Goal: Task Accomplishment & Management: Complete application form

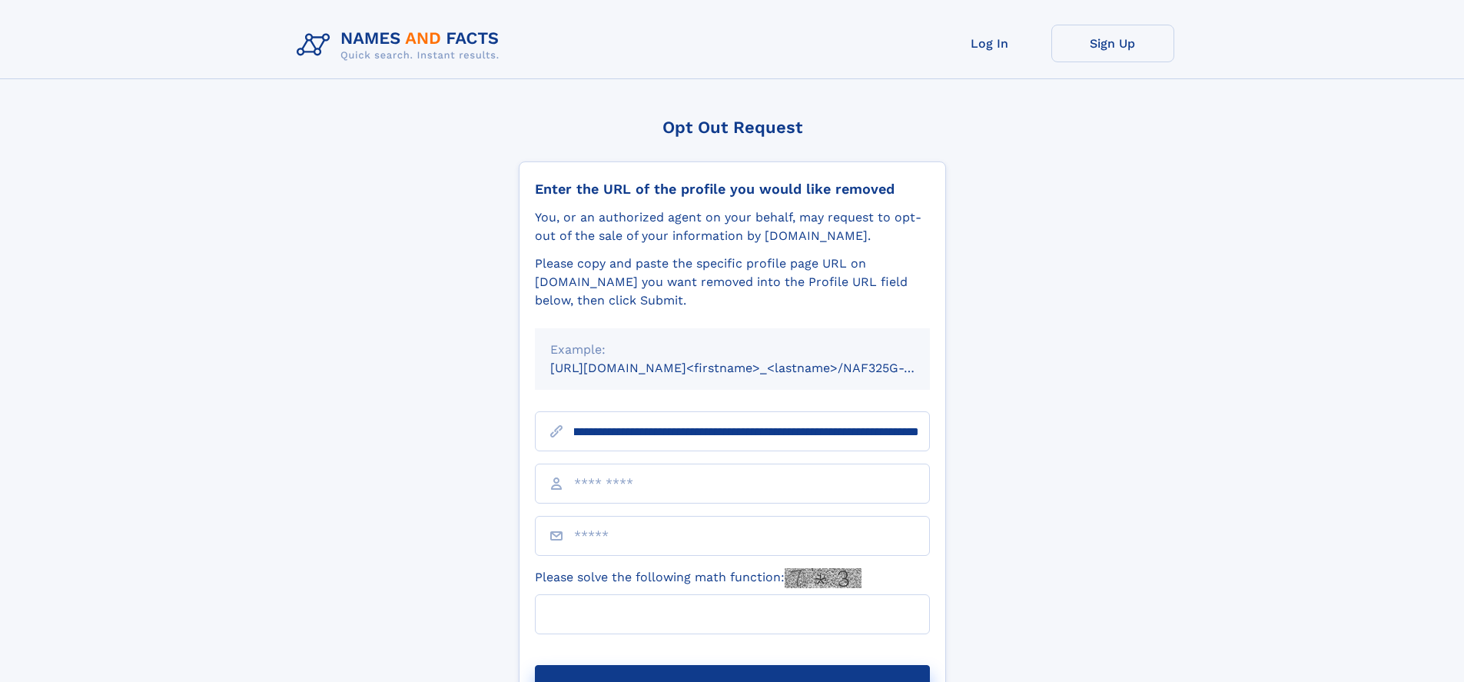
scroll to position [0, 186]
type input "**********"
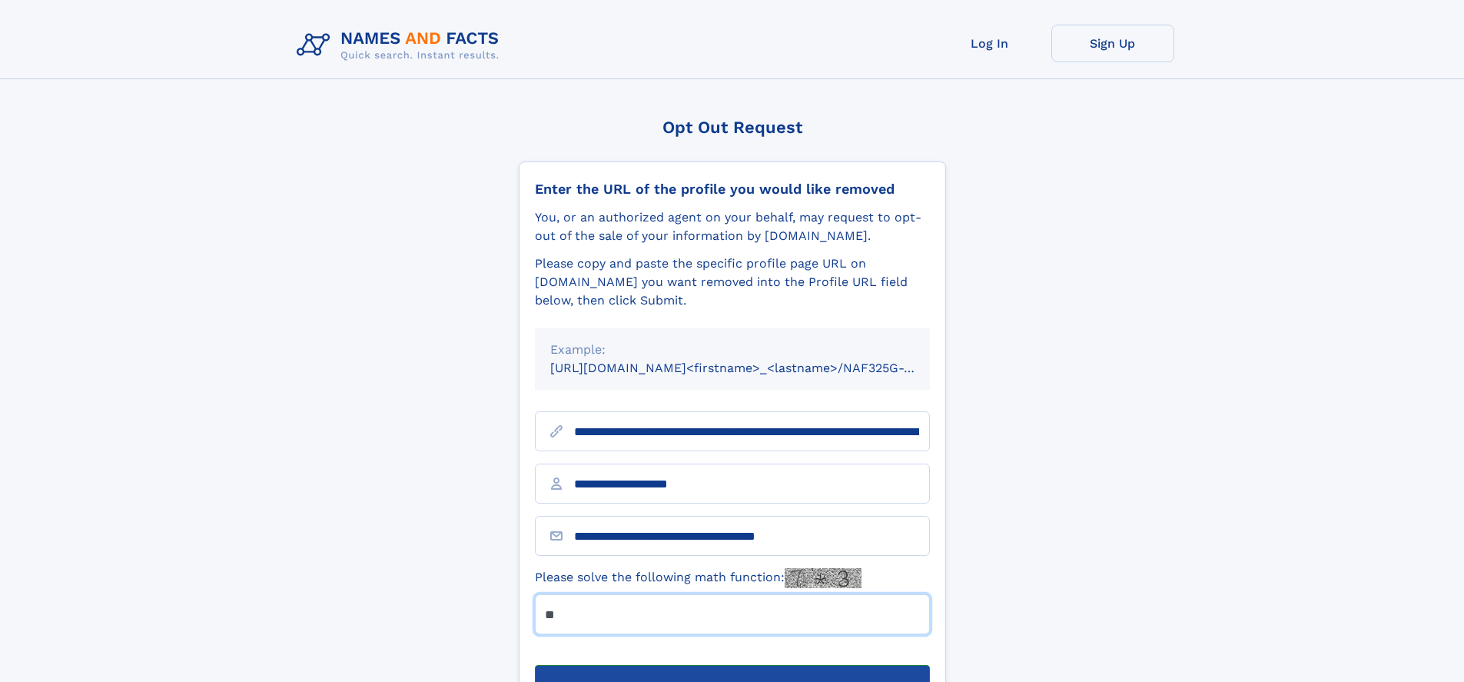
type input "**"
click at [732, 665] on button "Submit Opt Out Request" at bounding box center [732, 689] width 395 height 49
